Goal: Task Accomplishment & Management: Manage account settings

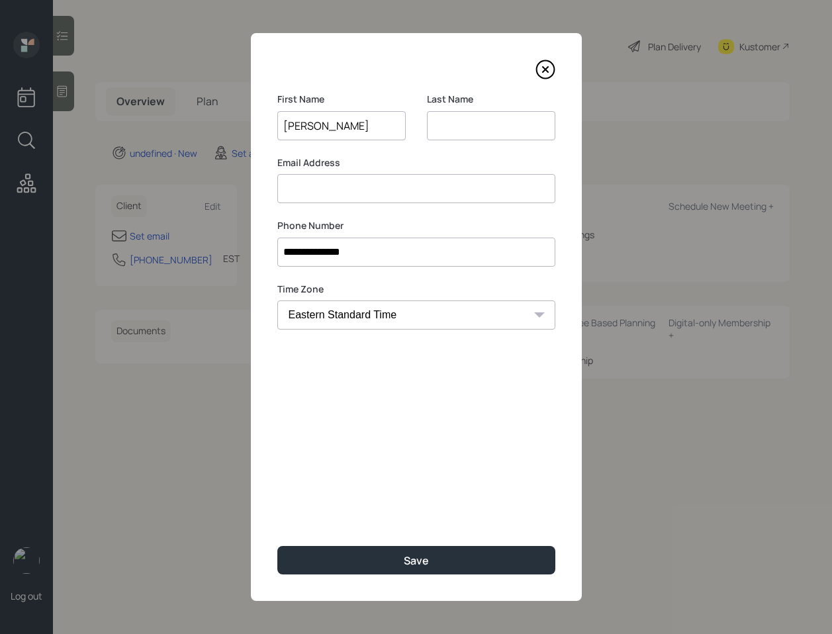
click at [327, 126] on input "[PERSON_NAME]" at bounding box center [341, 125] width 128 height 29
type input "[PERSON_NAME]"
click at [463, 132] on input at bounding box center [491, 125] width 128 height 29
paste input "[PERSON_NAME]"
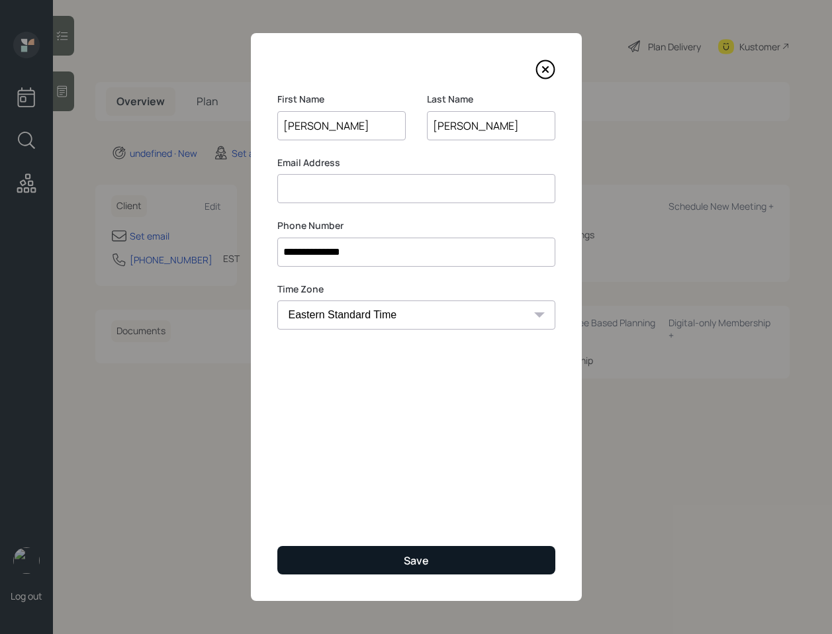
type input "[PERSON_NAME]"
click at [414, 559] on div "Save" at bounding box center [416, 561] width 25 height 15
